Goal: Transaction & Acquisition: Obtain resource

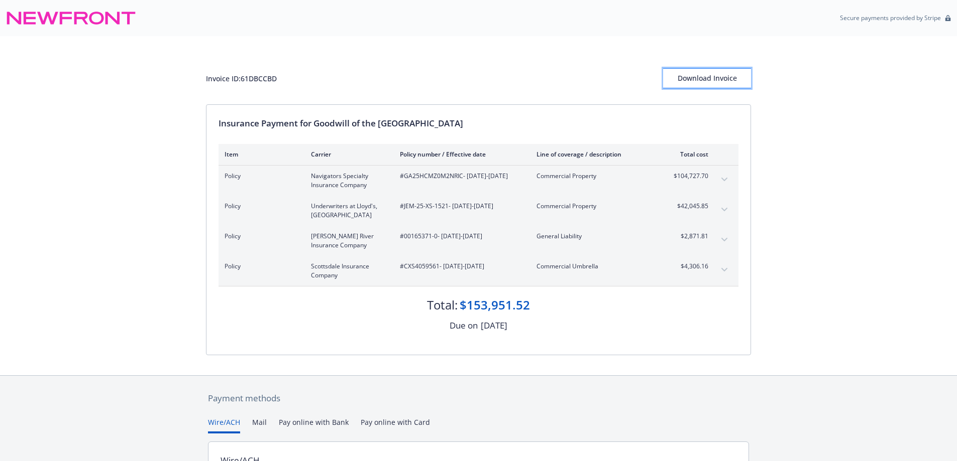
click at [701, 79] on div "Download Invoice" at bounding box center [707, 78] width 88 height 19
